Goal: Check status: Check status

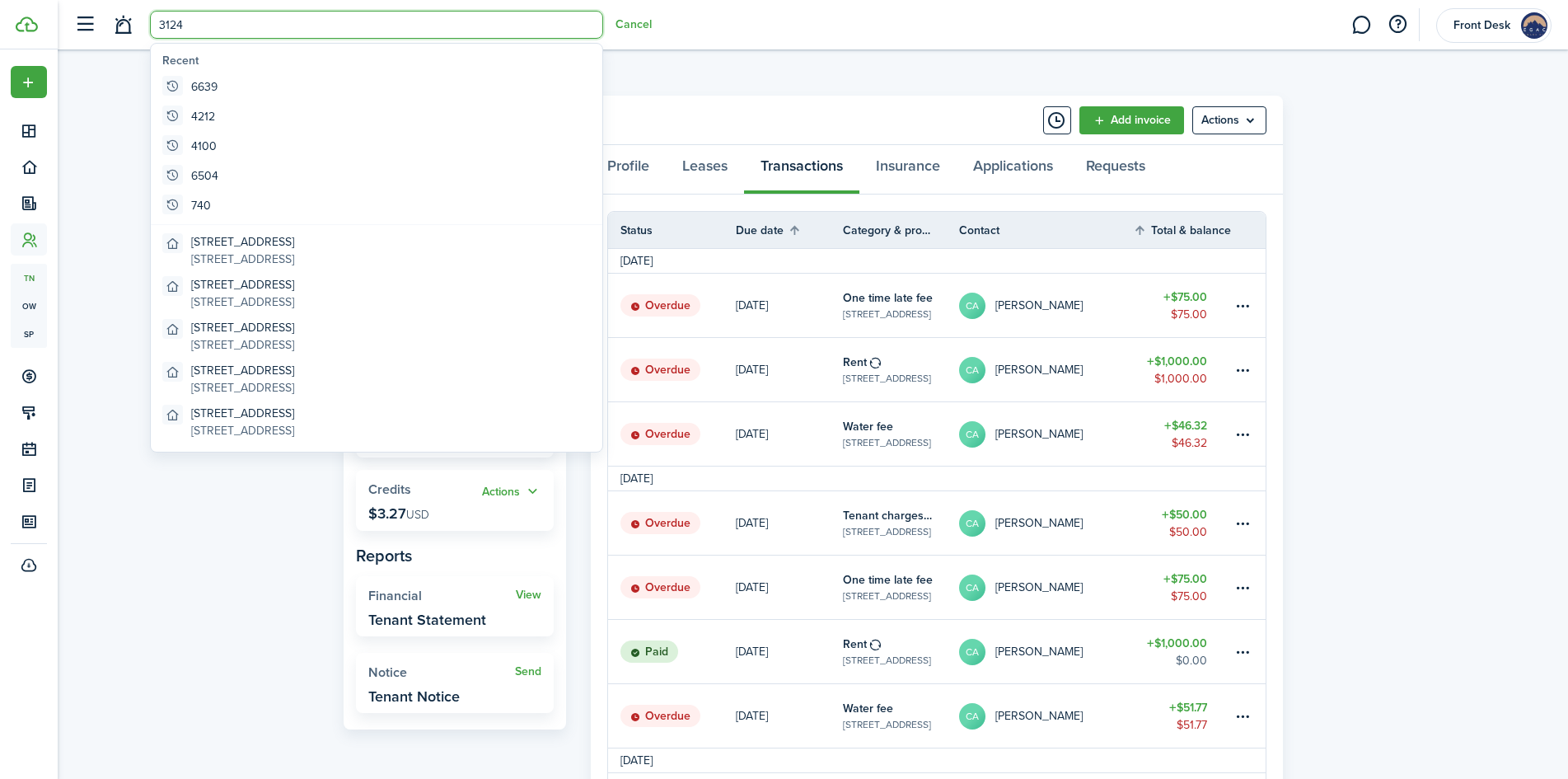
type input "3124"
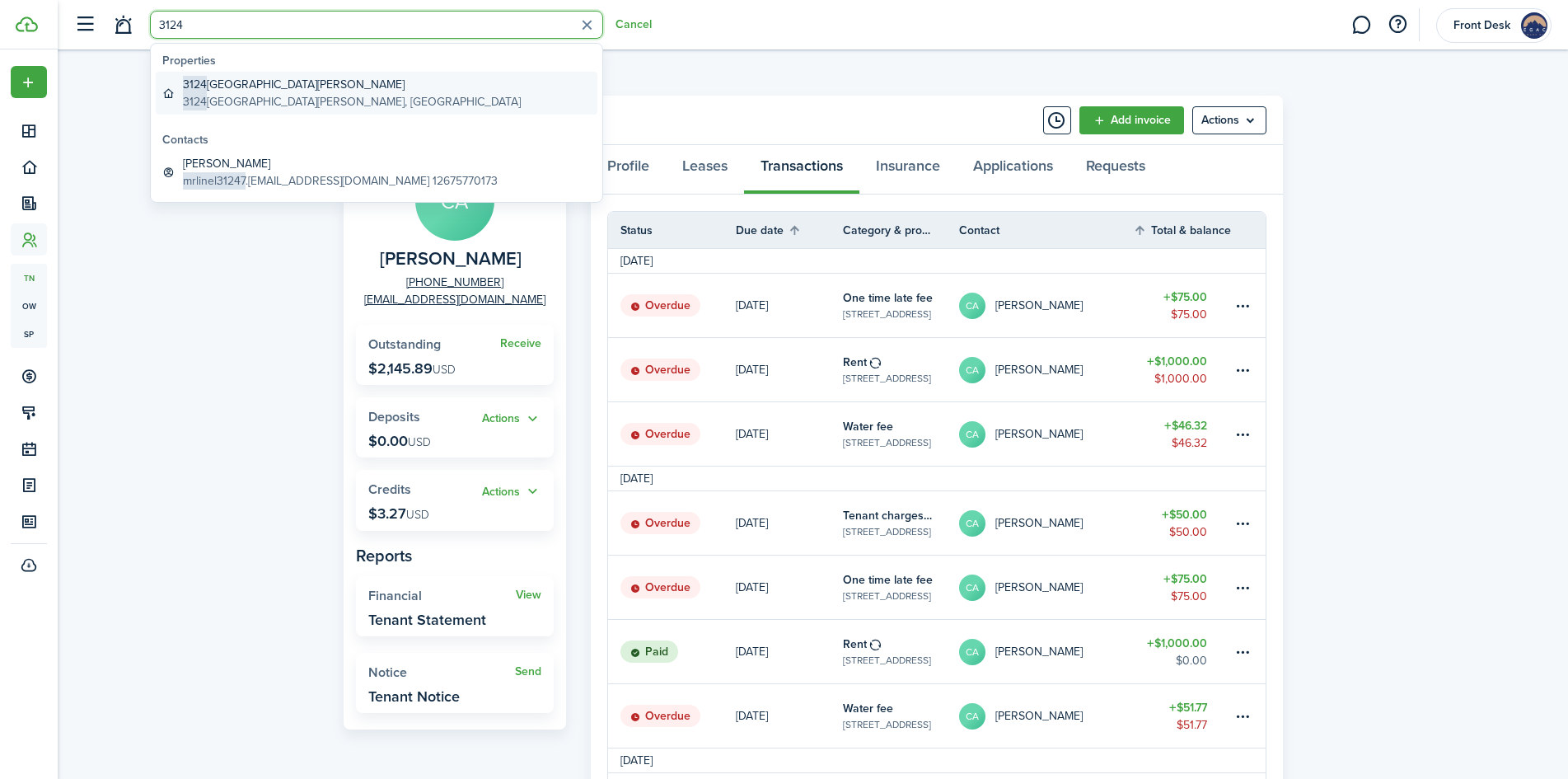
click at [229, 104] on global-search-item-description "[STREET_ADDRESS][PERSON_NAME]" at bounding box center [351, 101] width 338 height 17
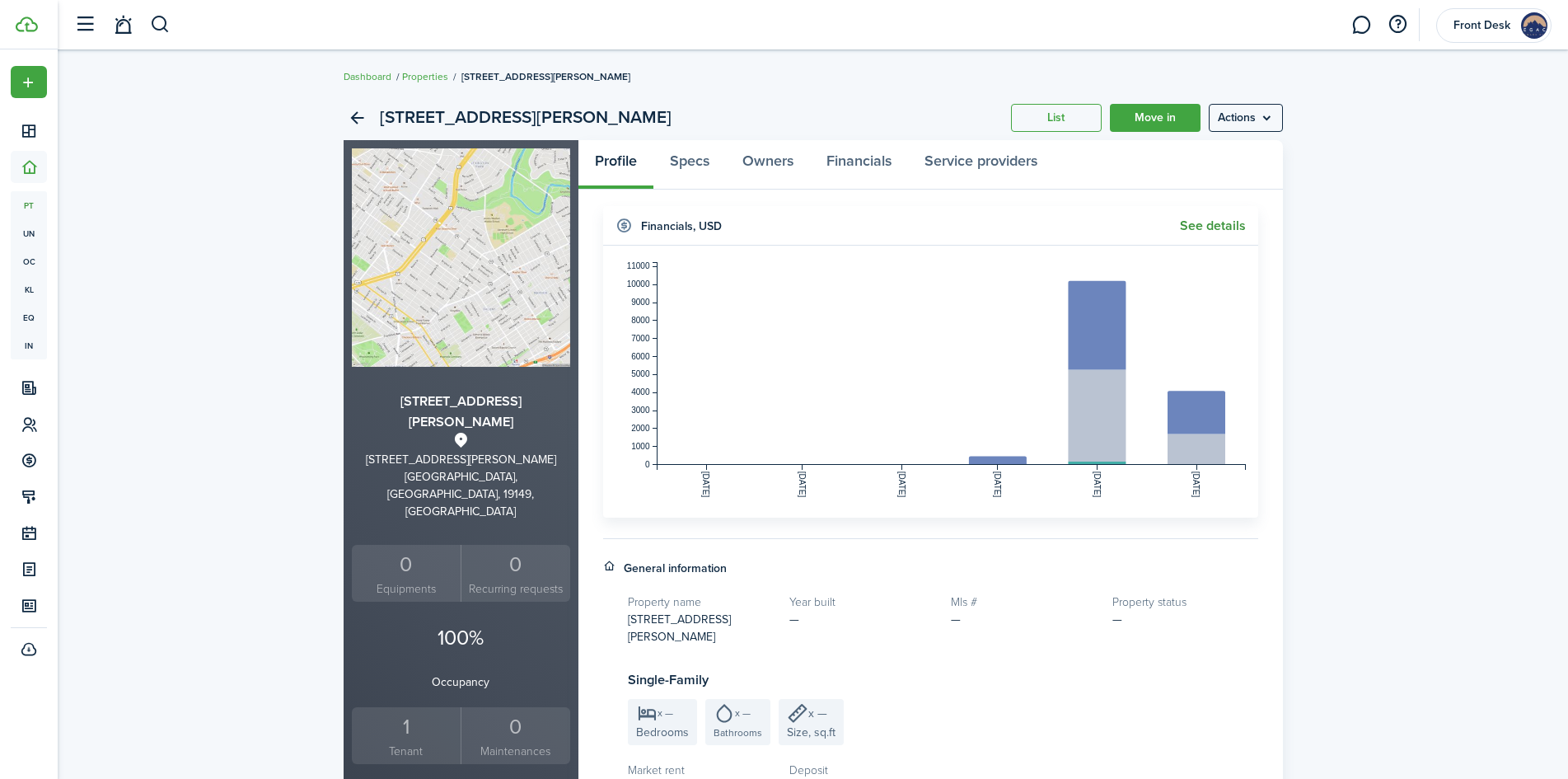
click at [1230, 222] on link "See details" at bounding box center [1213, 225] width 66 height 15
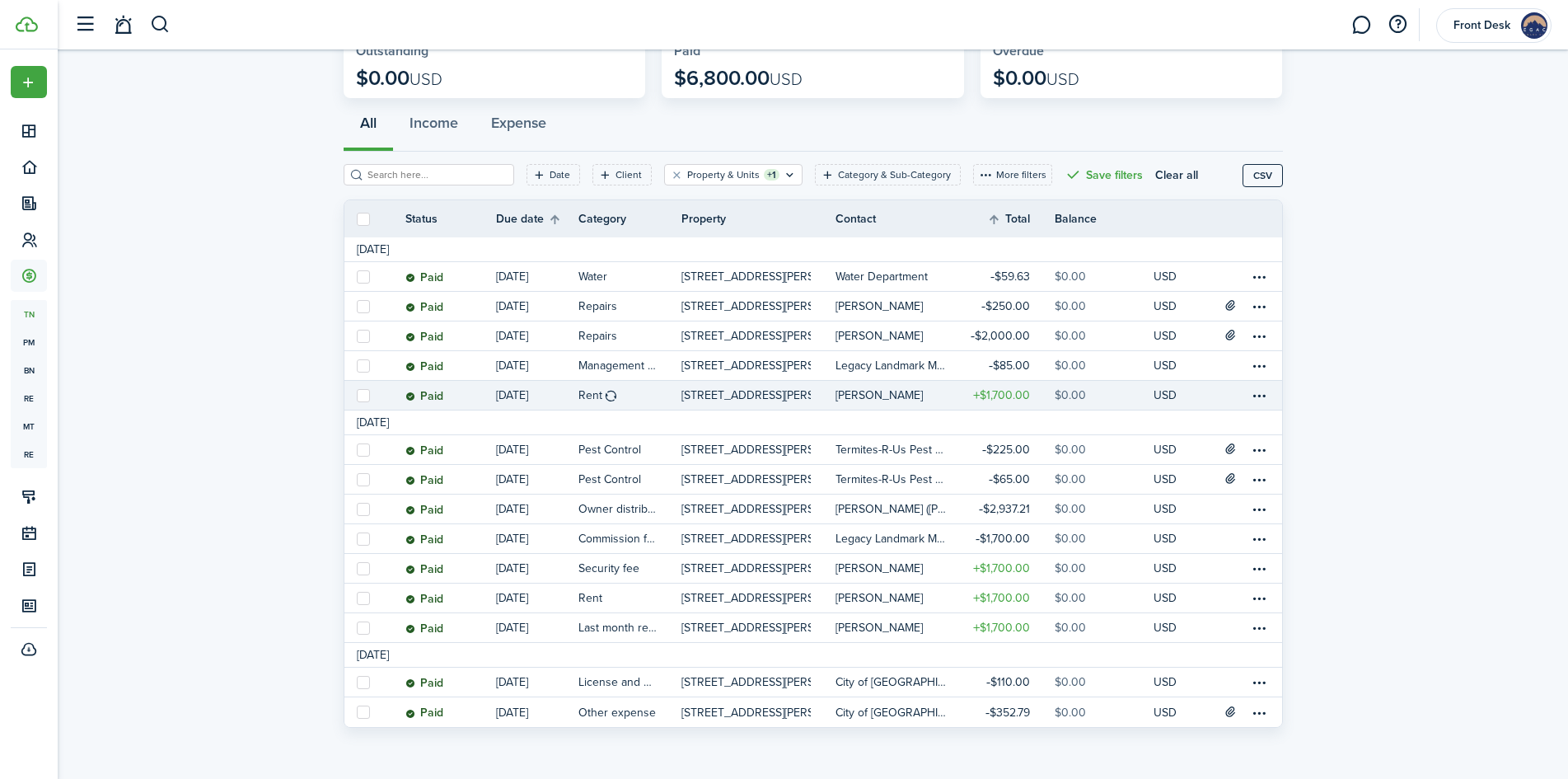
scroll to position [105, 0]
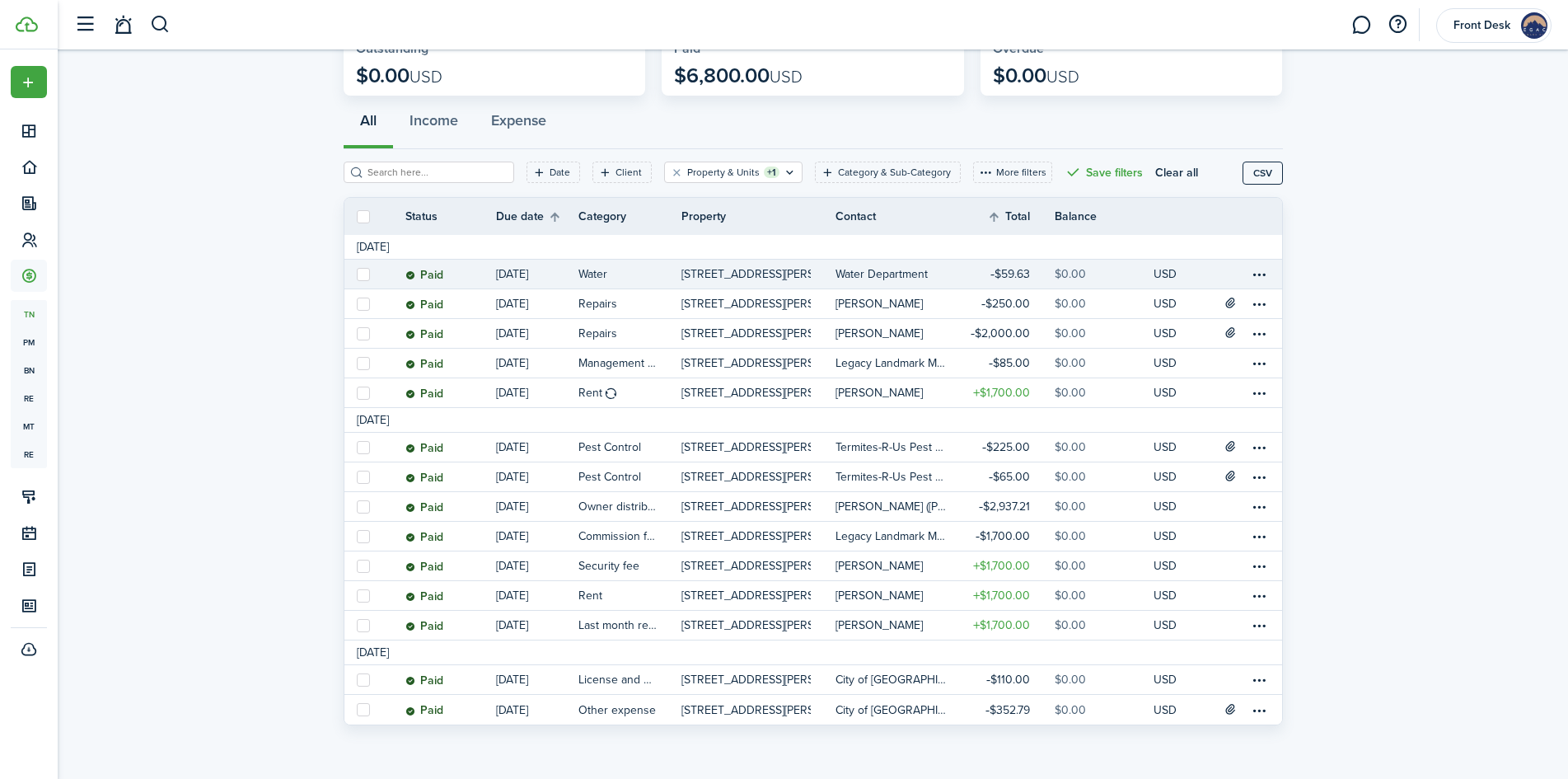
click at [881, 385] on link "[PERSON_NAME]" at bounding box center [895, 392] width 120 height 29
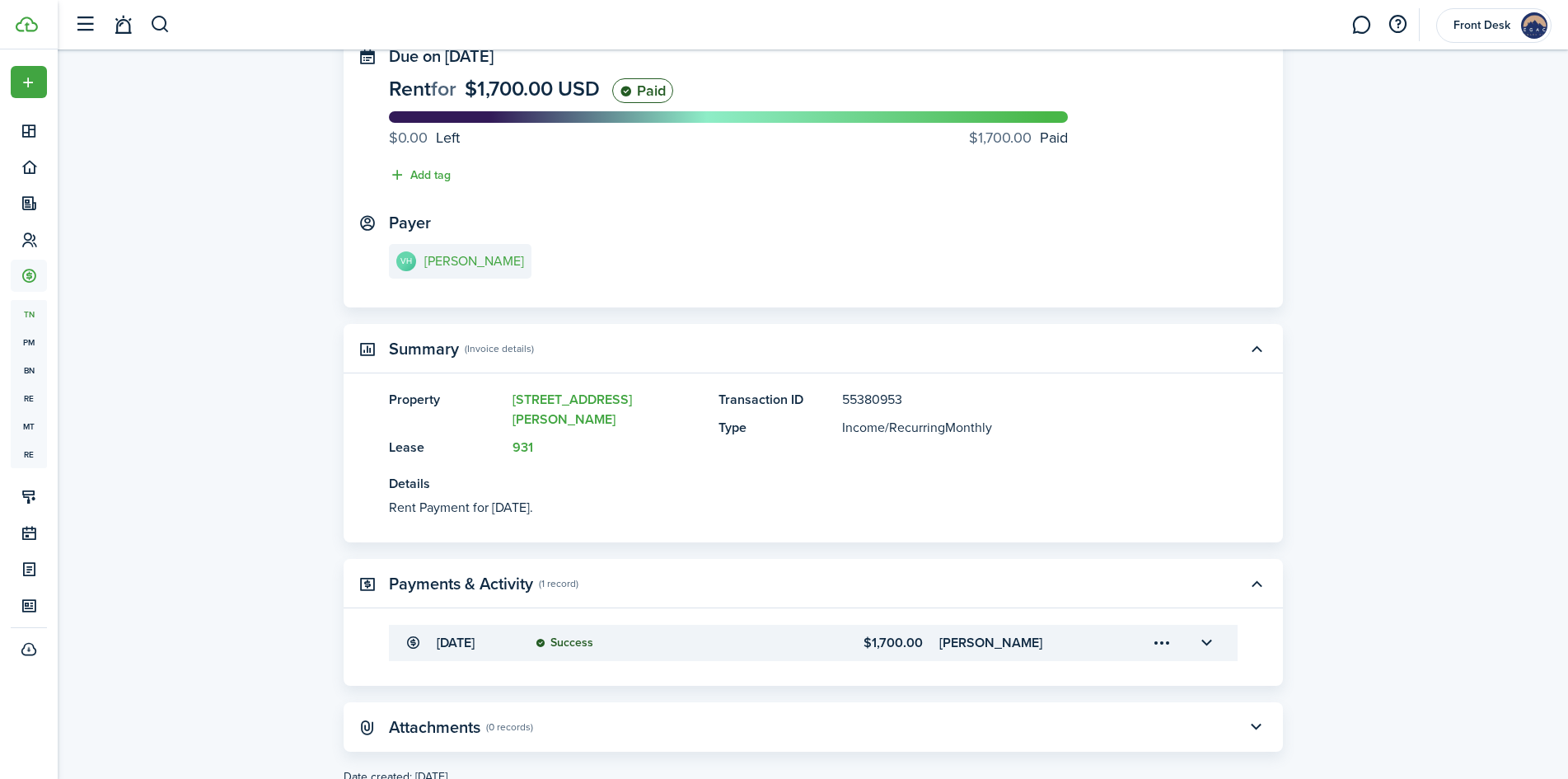
scroll to position [146, 0]
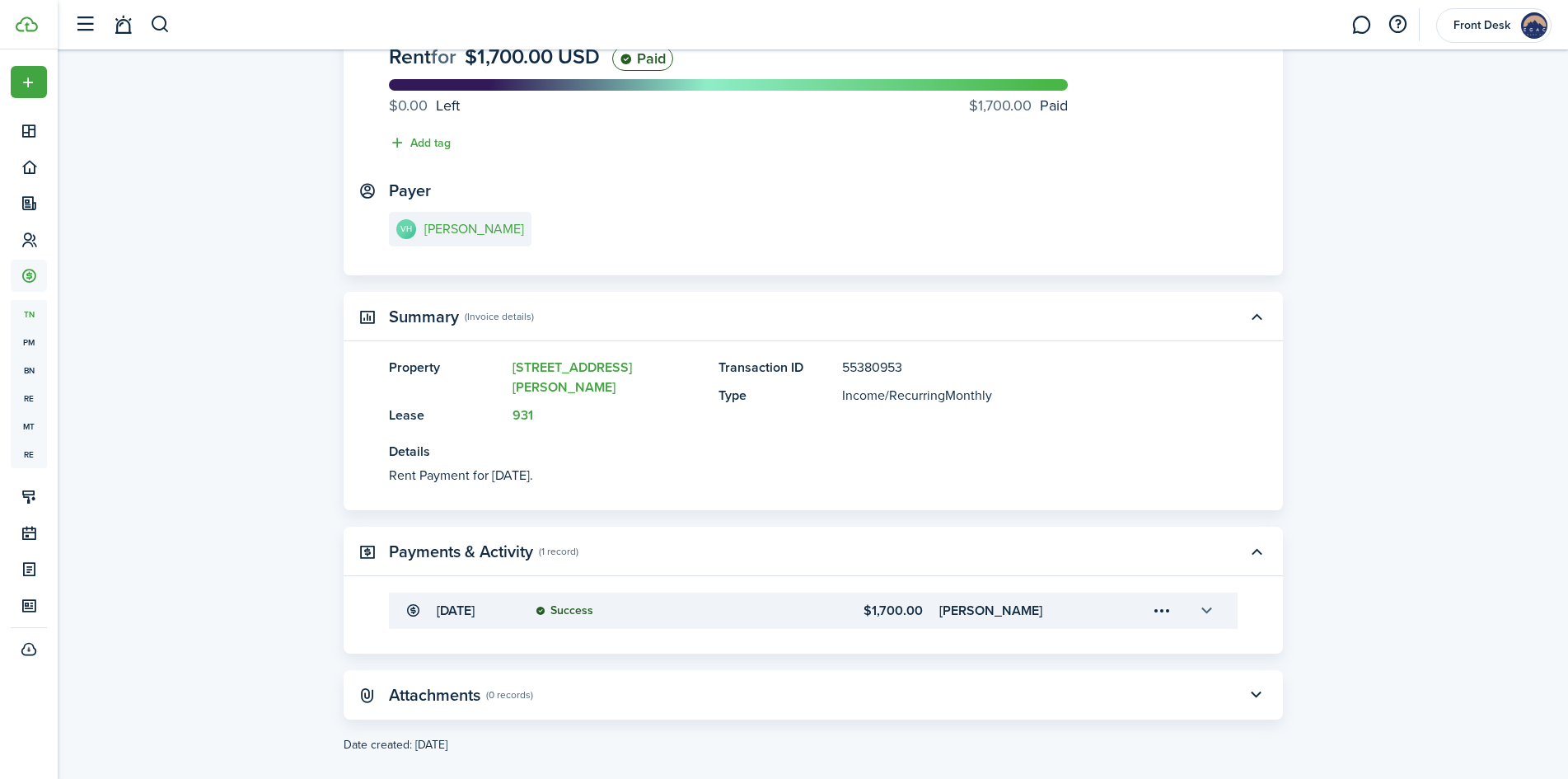
click at [1204, 597] on button "button" at bounding box center [1207, 611] width 28 height 28
